Goal: Task Accomplishment & Management: Manage account settings

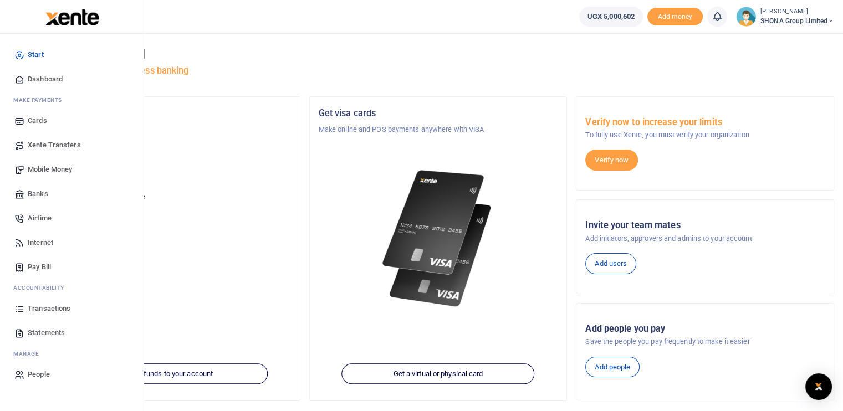
click at [45, 306] on span "Transactions" at bounding box center [49, 308] width 43 height 11
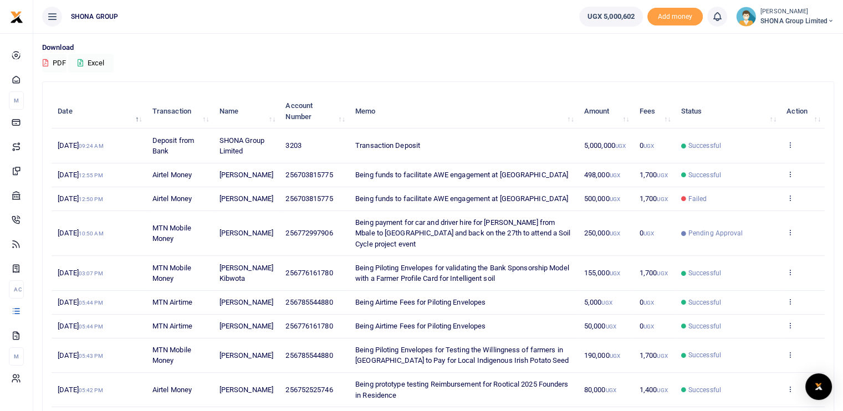
scroll to position [166, 0]
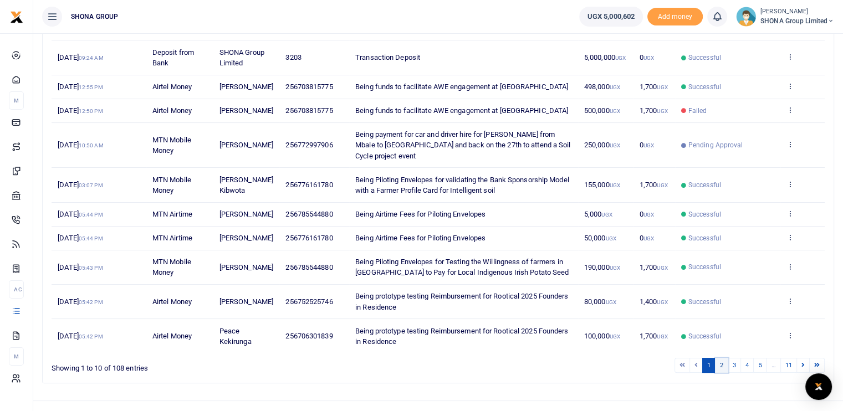
click at [720, 362] on link "2" at bounding box center [721, 365] width 13 height 15
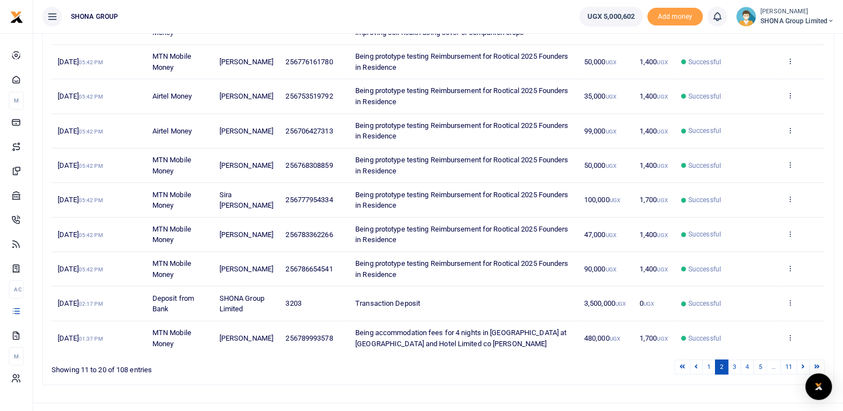
scroll to position [215, 0]
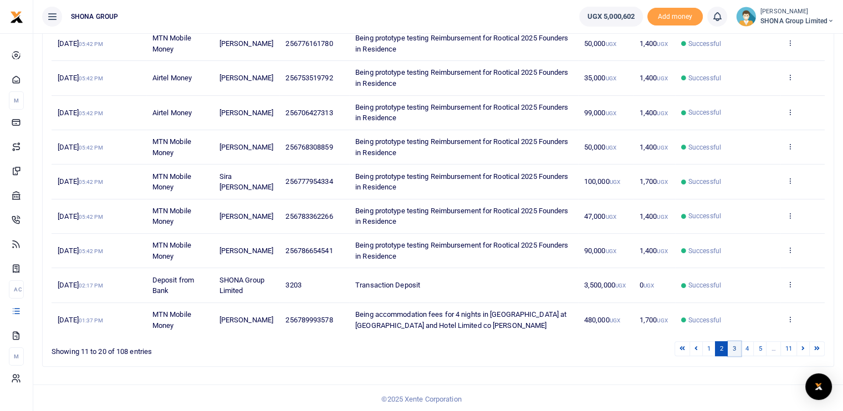
click at [738, 346] on link "3" at bounding box center [733, 348] width 13 height 15
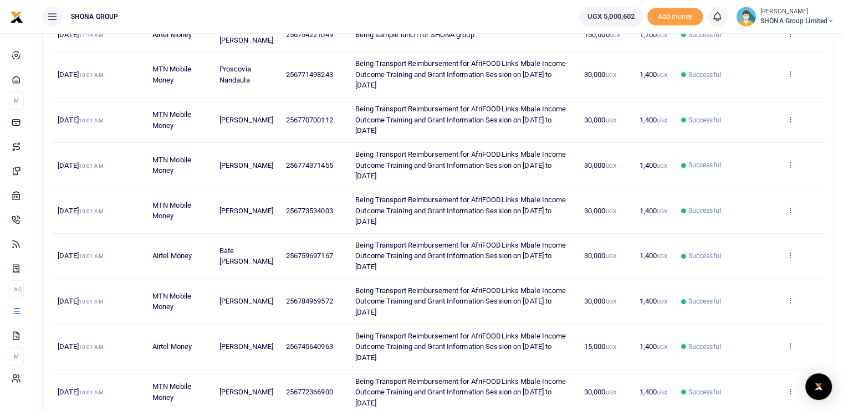
scroll to position [301, 0]
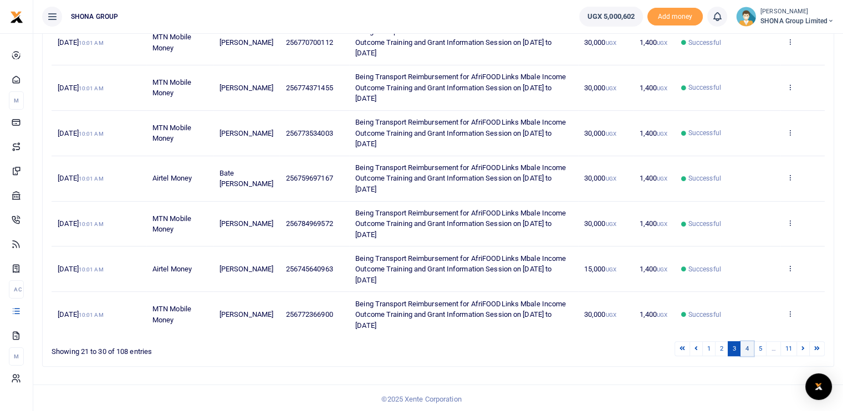
click at [746, 350] on link "4" at bounding box center [746, 348] width 13 height 15
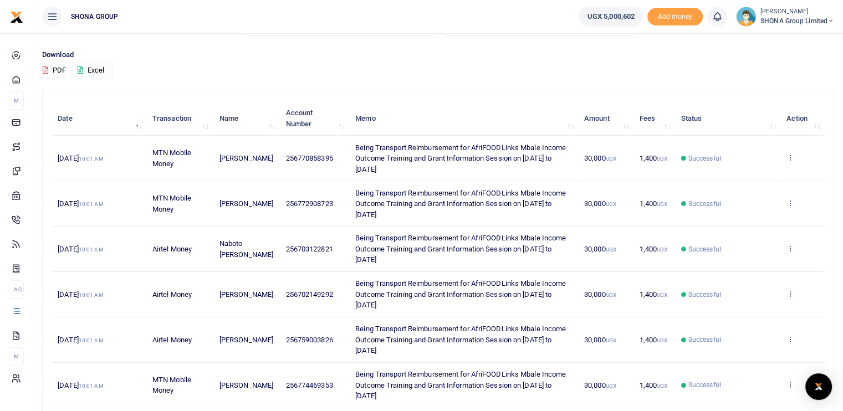
scroll to position [0, 0]
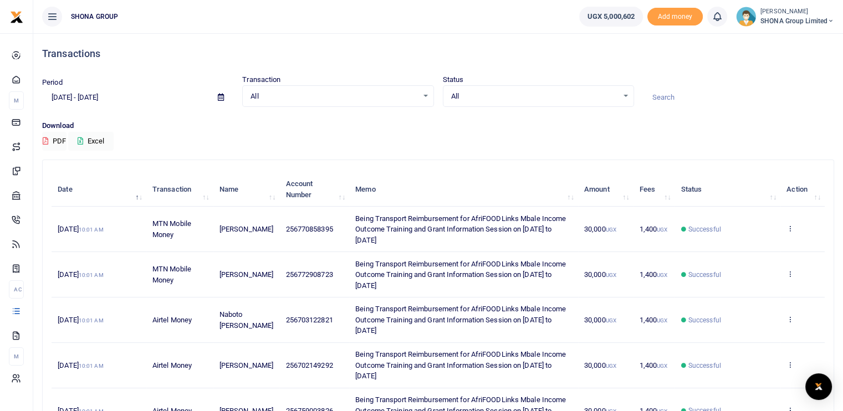
click at [129, 93] on input "07/31/2025 - 08/29/2025" at bounding box center [125, 97] width 167 height 19
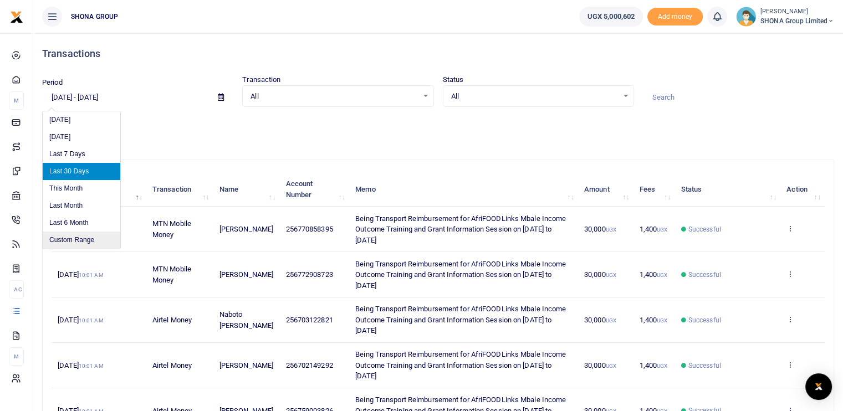
click at [77, 235] on li "Custom Range" at bounding box center [82, 240] width 78 height 17
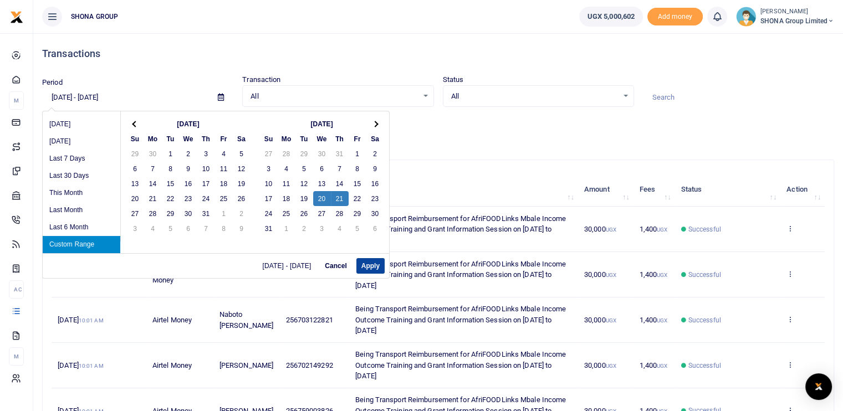
click at [362, 263] on button "Apply" at bounding box center [370, 266] width 28 height 16
type input "08/20/2025 - 08/21/2025"
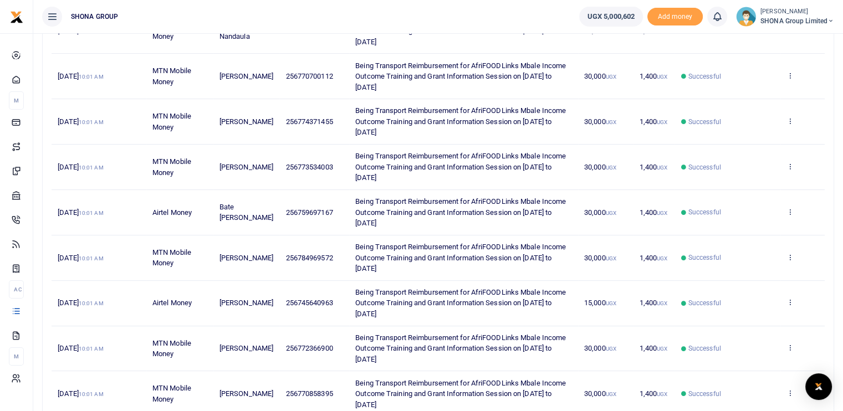
scroll to position [323, 0]
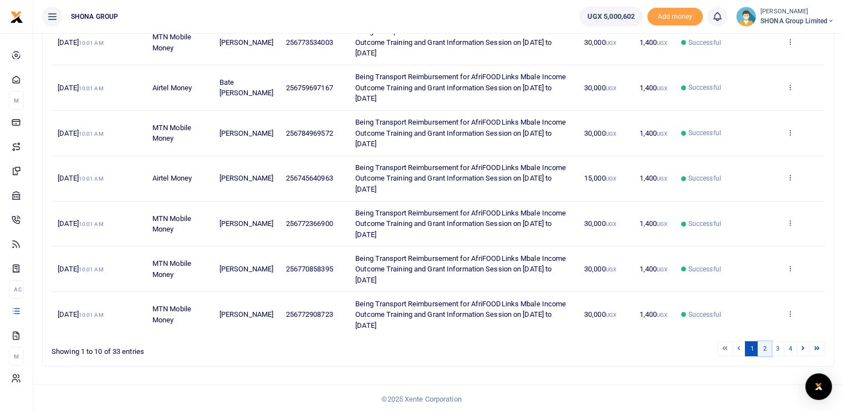
click at [767, 345] on link "2" at bounding box center [763, 348] width 13 height 15
click at [776, 345] on link "3" at bounding box center [777, 348] width 13 height 15
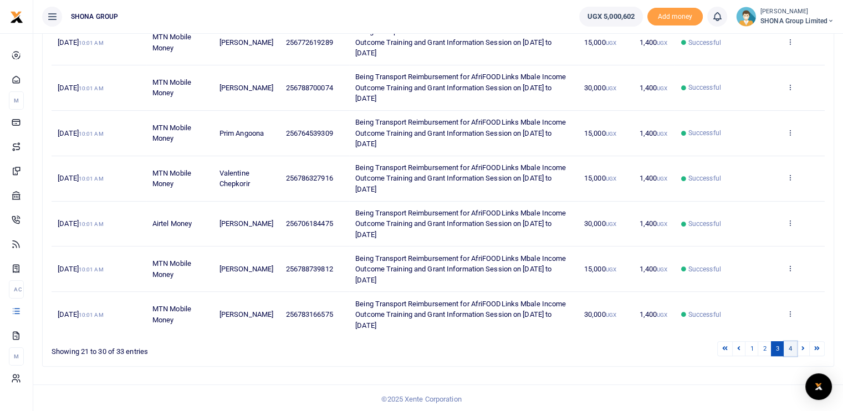
click at [787, 345] on link "4" at bounding box center [789, 348] width 13 height 15
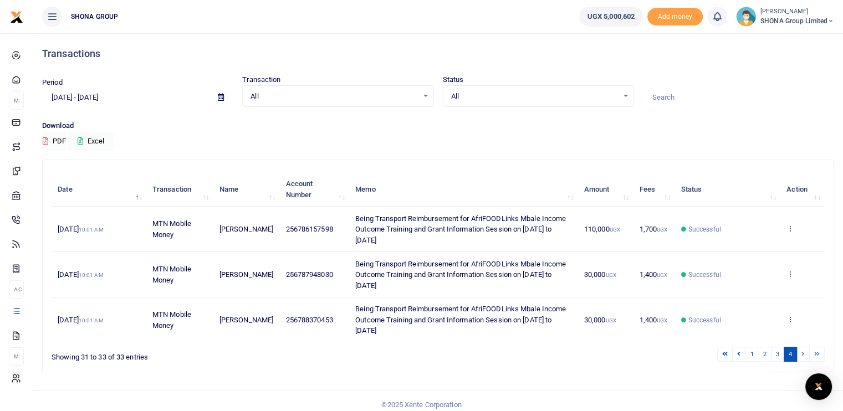
scroll to position [0, 0]
click at [51, 139] on button "PDF" at bounding box center [54, 141] width 24 height 19
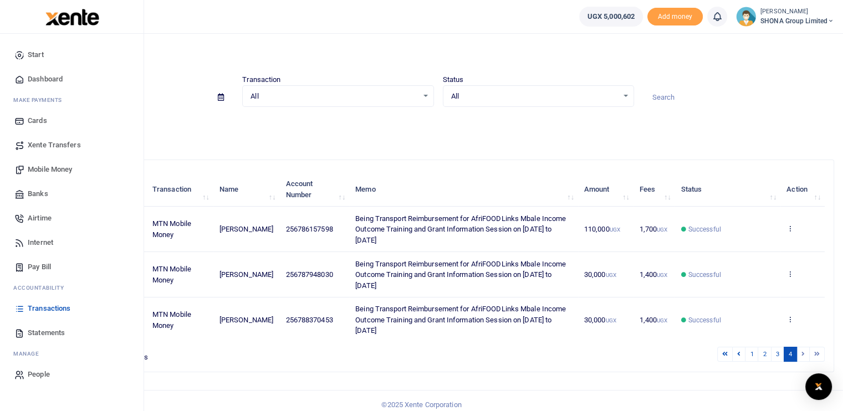
click at [33, 333] on span "Statements" at bounding box center [46, 332] width 37 height 11
click at [45, 333] on span "Statements" at bounding box center [46, 332] width 37 height 11
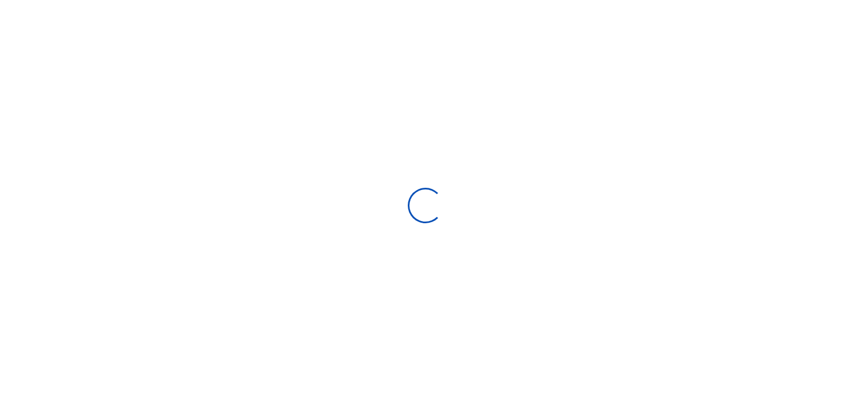
select select "ALL"
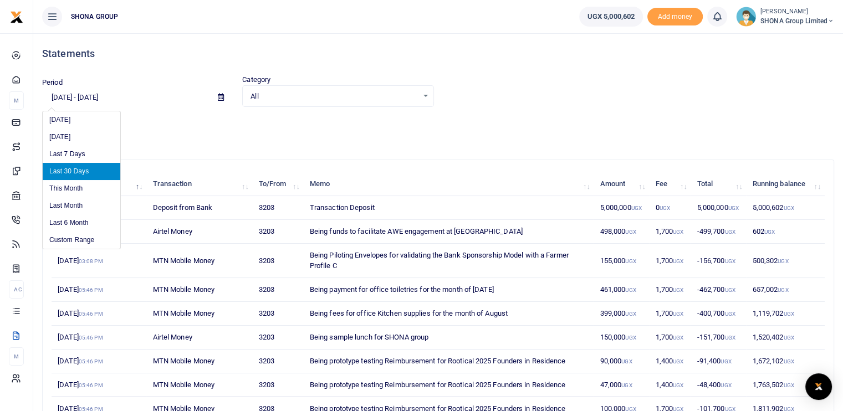
click at [85, 99] on input "07/31/2025 - 08/29/2025" at bounding box center [125, 97] width 167 height 19
click at [79, 234] on li "Custom Range" at bounding box center [82, 240] width 78 height 17
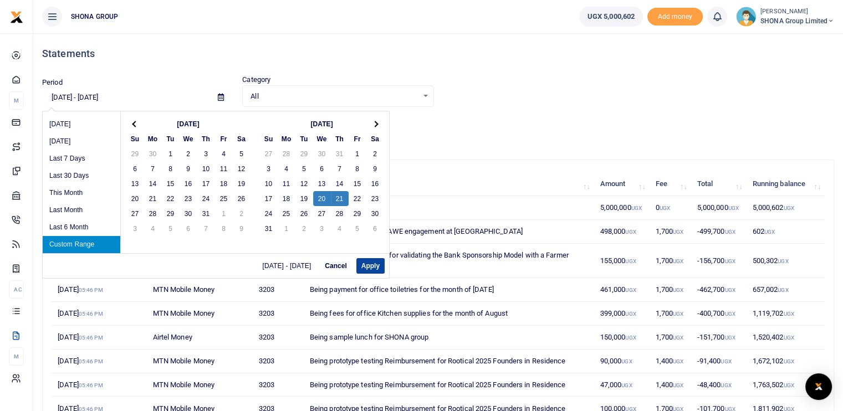
click at [367, 265] on button "Apply" at bounding box center [370, 266] width 28 height 16
type input "08/20/2025 - 08/21/2025"
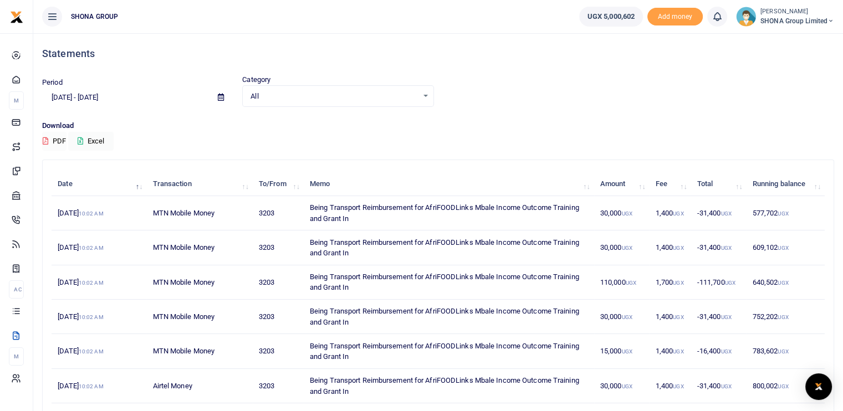
click at [63, 140] on button "PDF" at bounding box center [54, 141] width 24 height 19
